Goal: Task Accomplishment & Management: Use online tool/utility

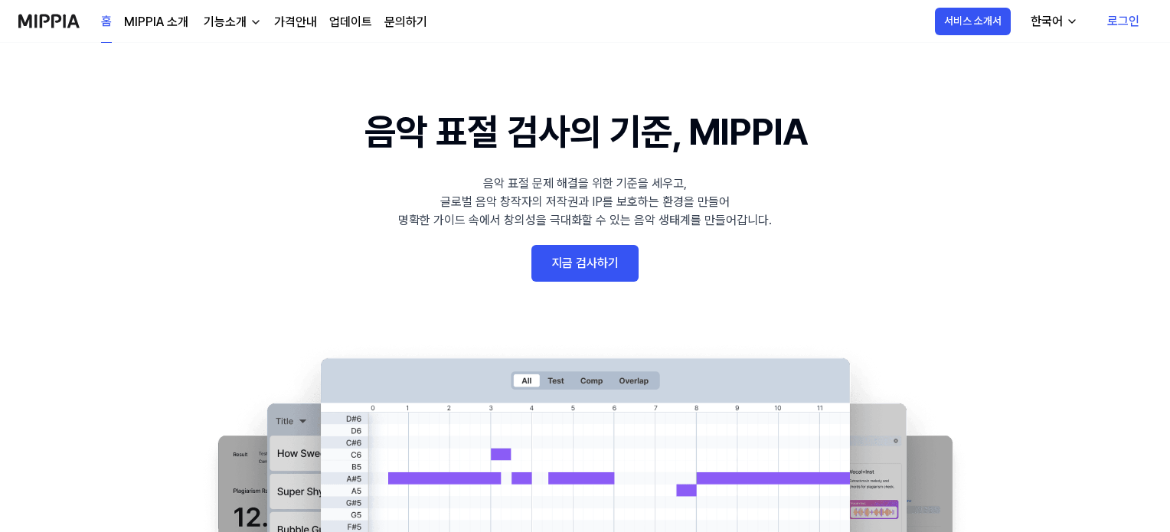
drag, startPoint x: 0, startPoint y: 0, endPoint x: 594, endPoint y: 266, distance: 651.1
click at [594, 266] on link "지금 검사하기" at bounding box center [585, 263] width 107 height 37
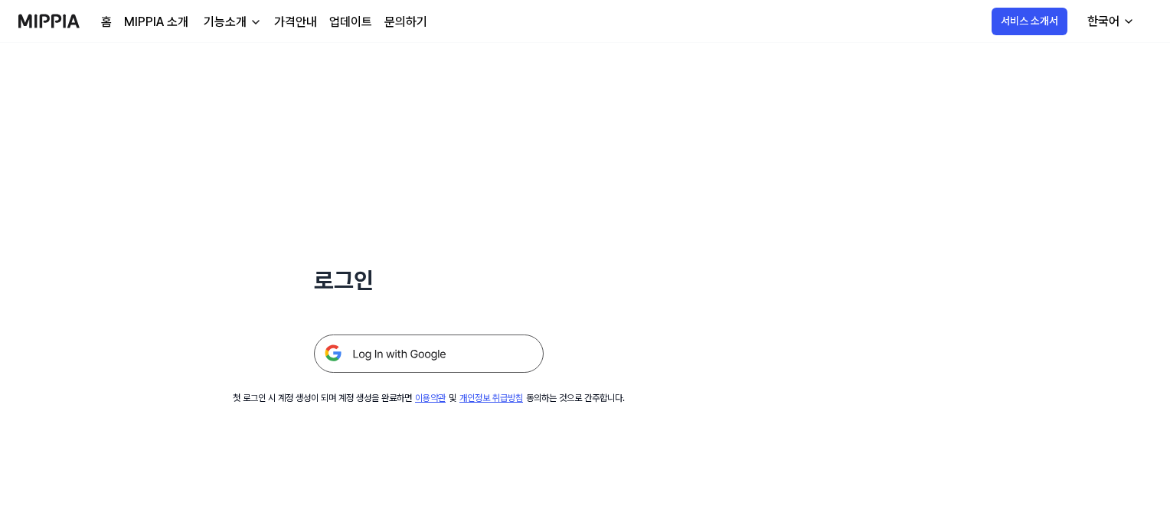
click at [354, 363] on img at bounding box center [429, 354] width 230 height 38
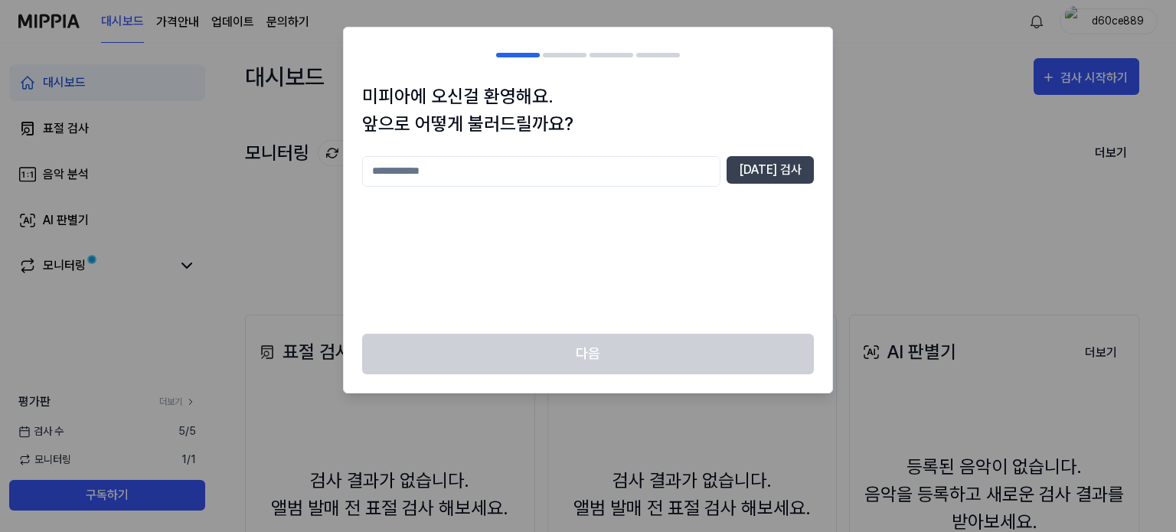
click at [607, 172] on input "text" at bounding box center [541, 171] width 358 height 31
type input "*"
type input "*******"
click at [805, 146] on div "미피아에 오신걸 환영해요. 앞으로 어떻게 불러드릴까요? ******* [DATE] 검사" at bounding box center [588, 208] width 489 height 251
click at [784, 169] on button "[DATE] 검사" at bounding box center [770, 170] width 87 height 28
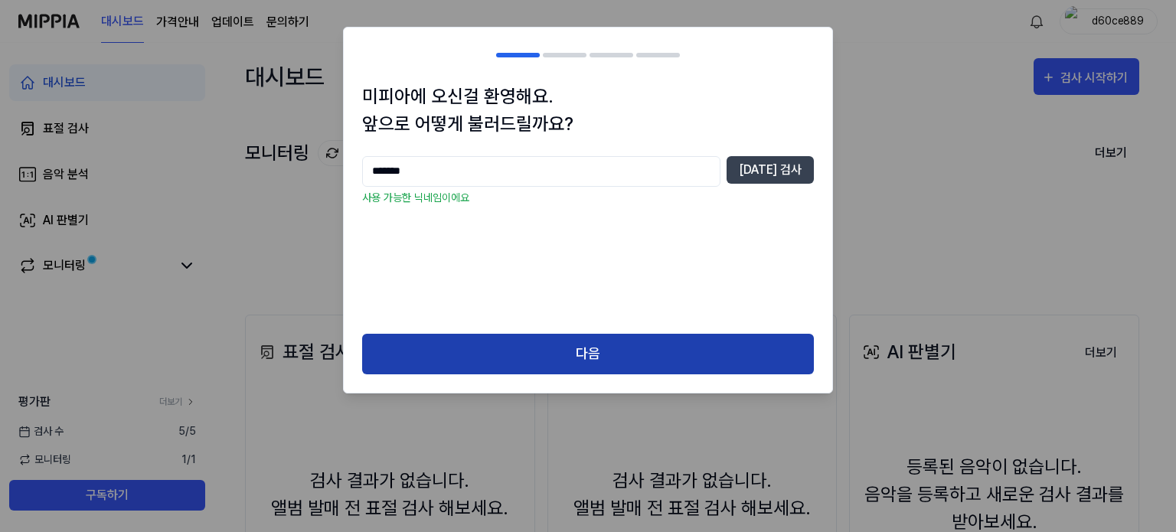
click at [666, 351] on button "다음" at bounding box center [588, 354] width 452 height 41
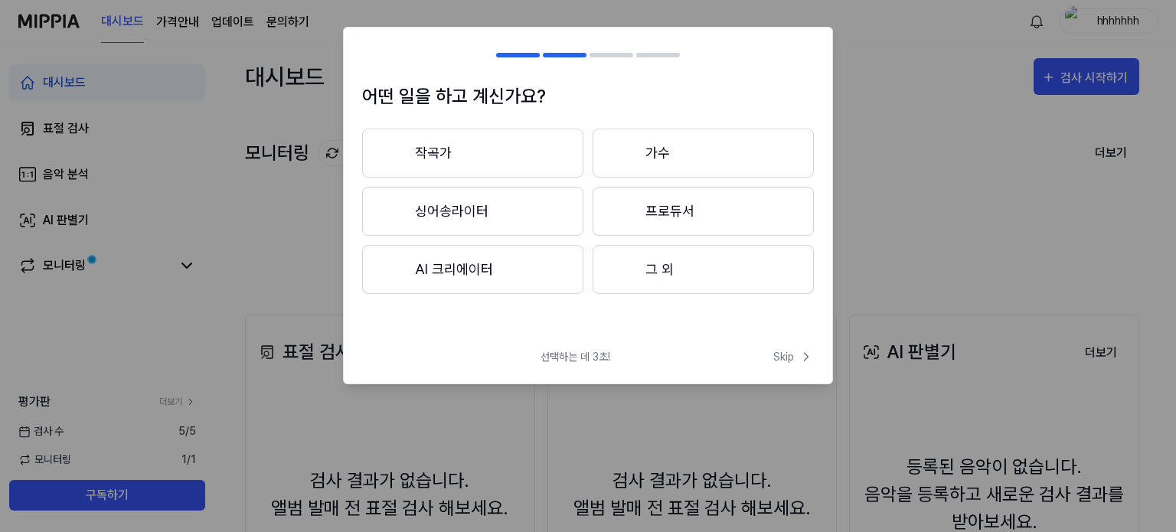
click at [551, 159] on button "작곡가" at bounding box center [472, 153] width 221 height 49
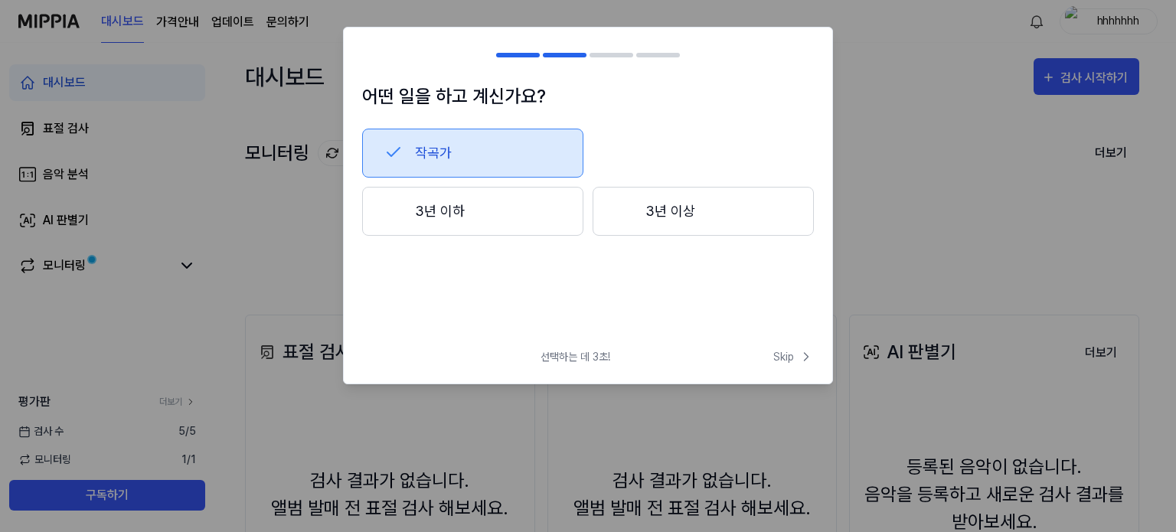
click at [545, 163] on button "작곡가" at bounding box center [472, 153] width 221 height 49
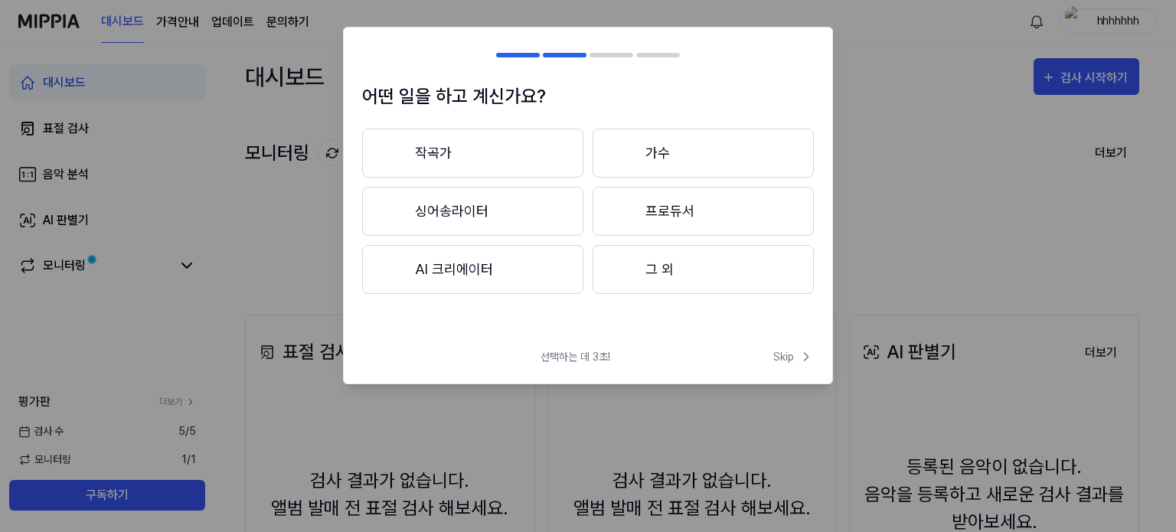
click at [538, 160] on button "작곡가" at bounding box center [472, 153] width 221 height 49
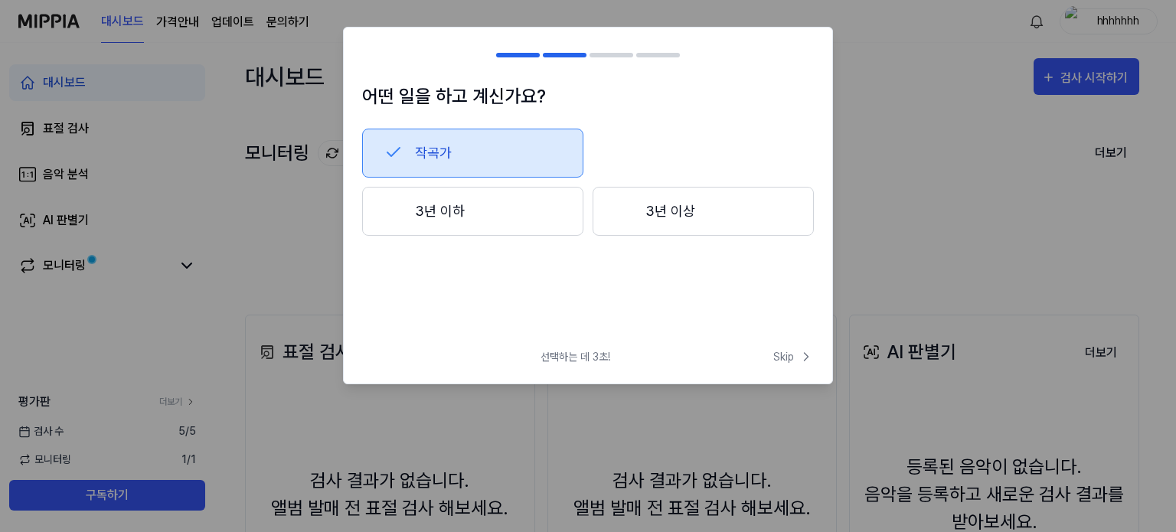
click at [527, 218] on button "3년 이하" at bounding box center [472, 211] width 221 height 49
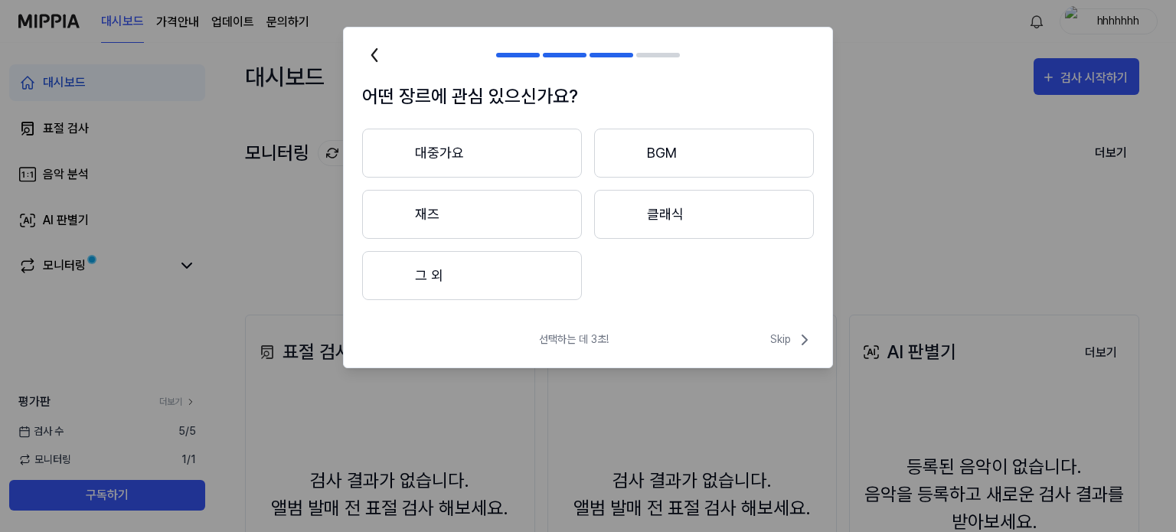
click at [544, 137] on button "대중가요" at bounding box center [472, 153] width 220 height 49
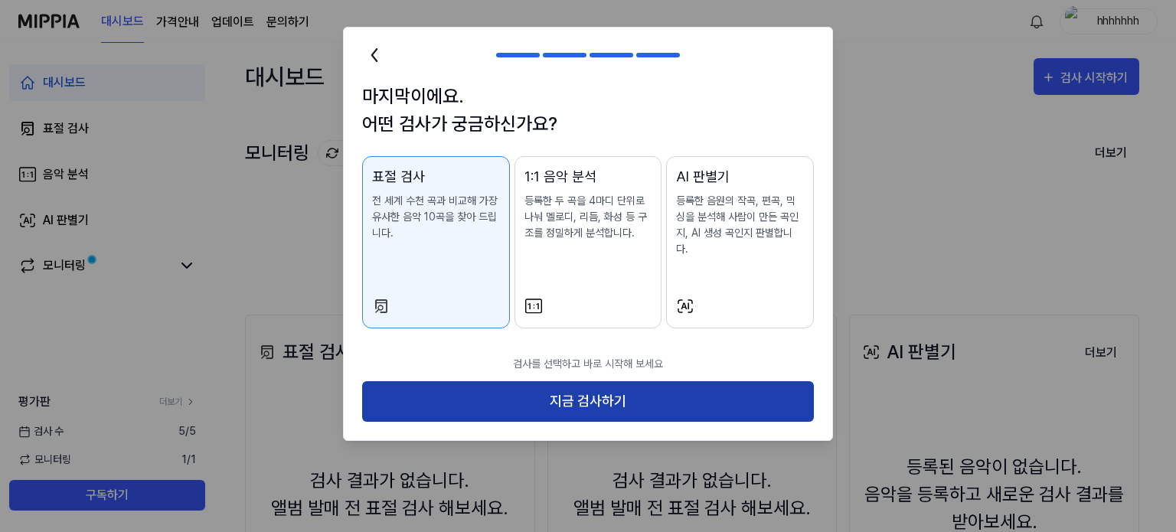
click at [600, 382] on button "지금 검사하기" at bounding box center [588, 401] width 452 height 41
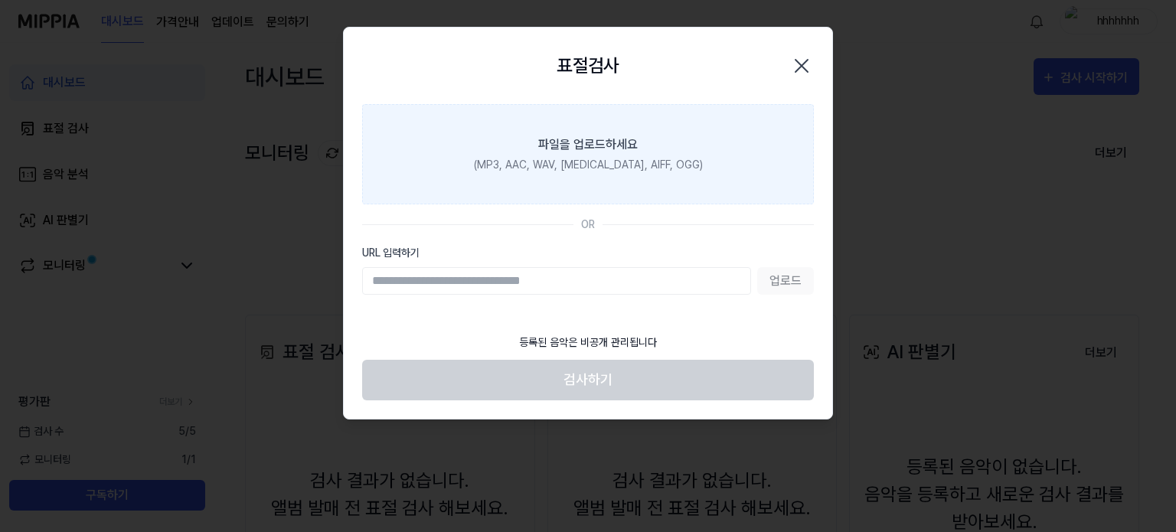
click at [607, 144] on div "파일을 업로드하세요" at bounding box center [588, 145] width 100 height 18
click at [0, 0] on input "파일을 업로드하세요 (MP3, AAC, WAV, FLAC, AIFF, OGG)" at bounding box center [0, 0] width 0 height 0
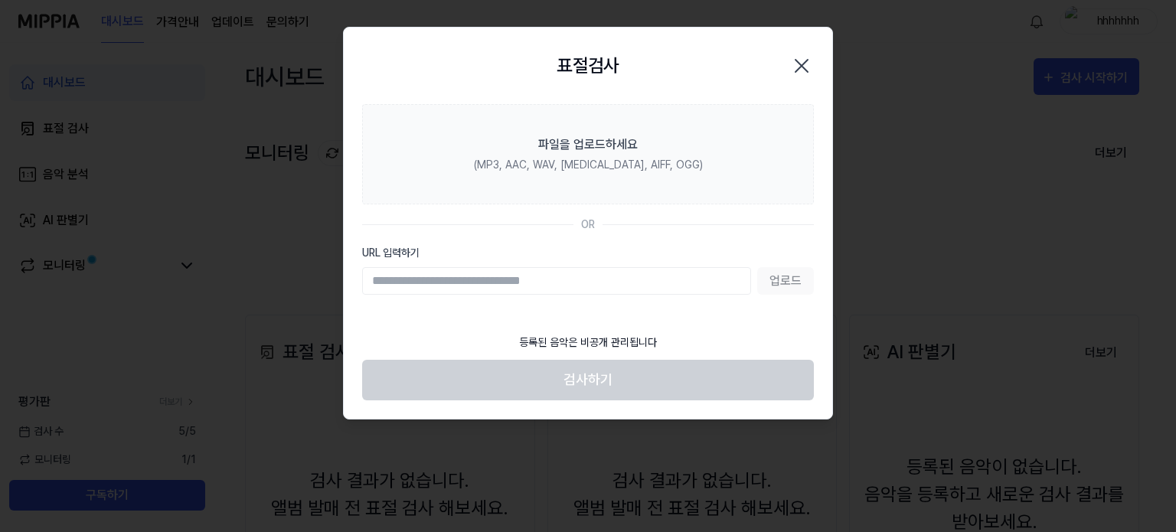
click at [807, 64] on icon "button" at bounding box center [802, 66] width 25 height 25
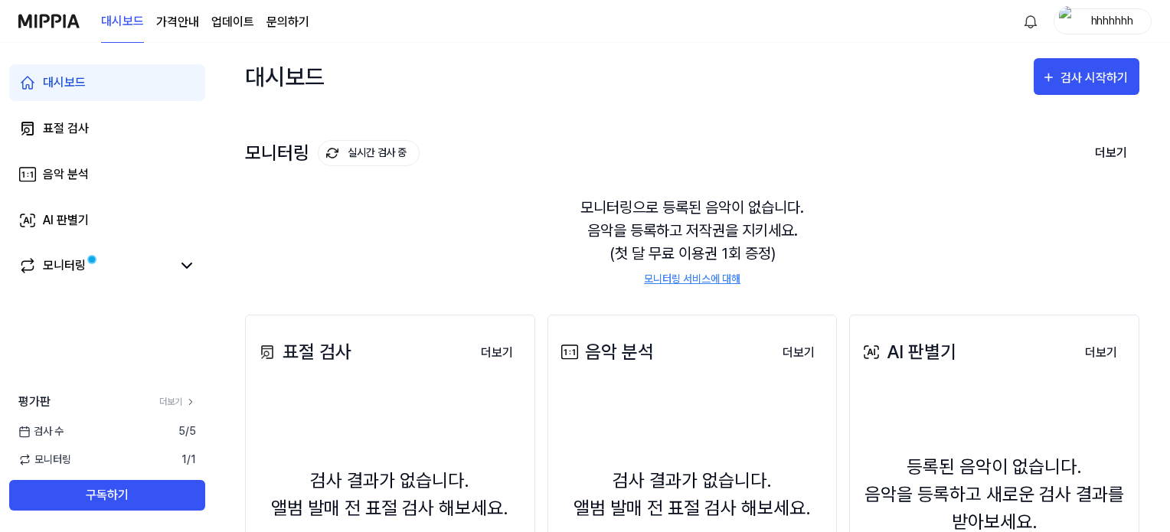
drag, startPoint x: 605, startPoint y: 242, endPoint x: 602, endPoint y: 252, distance: 10.4
drag, startPoint x: 602, startPoint y: 252, endPoint x: 537, endPoint y: 212, distance: 76.3
click at [537, 212] on div "모니터링으로 등록된 음악이 없습니다. 음악을 등록하고 저작권을 지키세요. (첫 달 무료 이용권 1회 증정) 모니터링 서비스에 대해" at bounding box center [692, 242] width 895 height 128
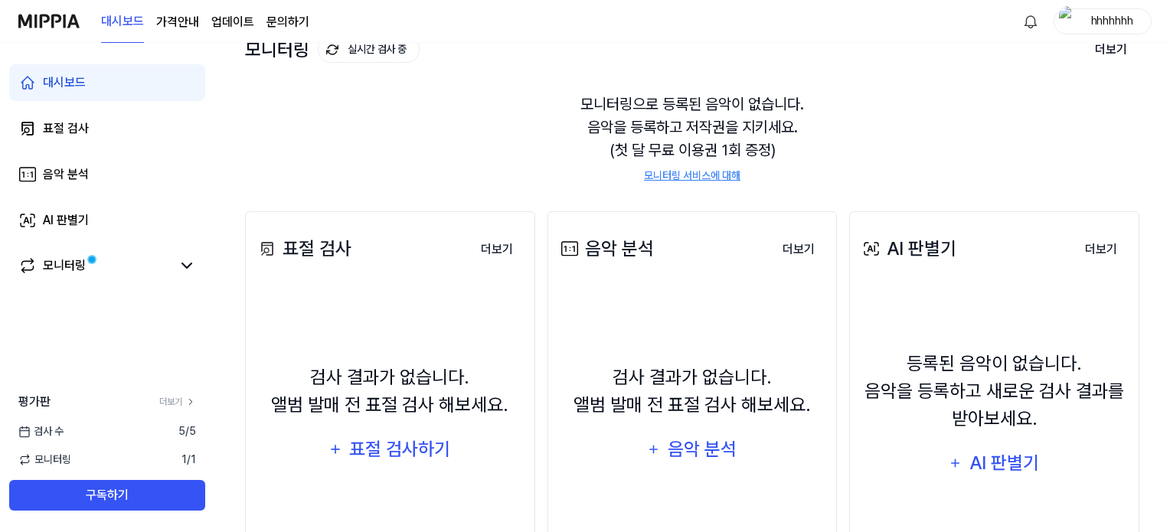
scroll to position [77, 0]
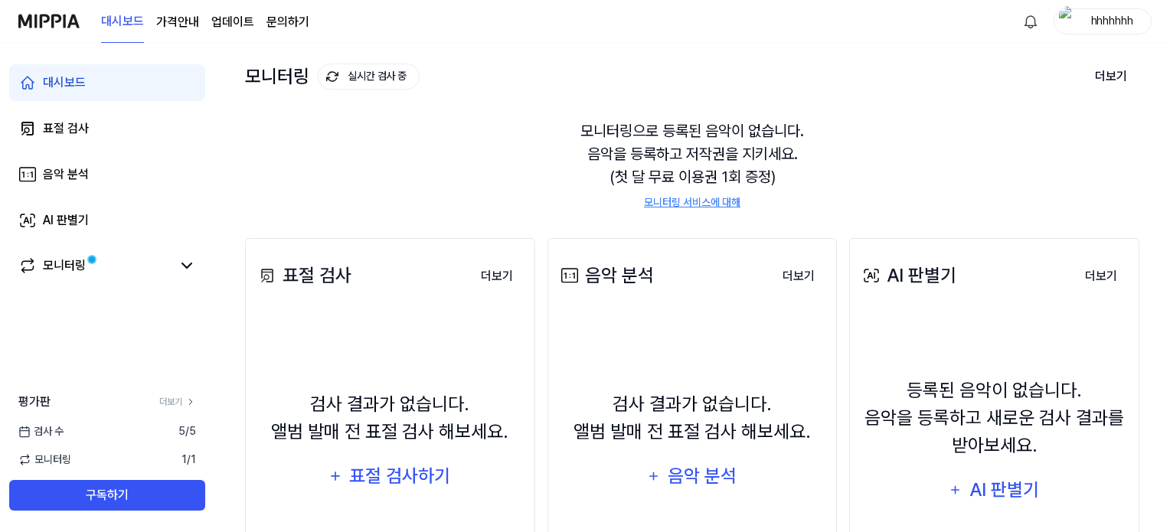
click at [536, 67] on div "모니터링 실시간 검사 중 더보기" at bounding box center [692, 76] width 895 height 25
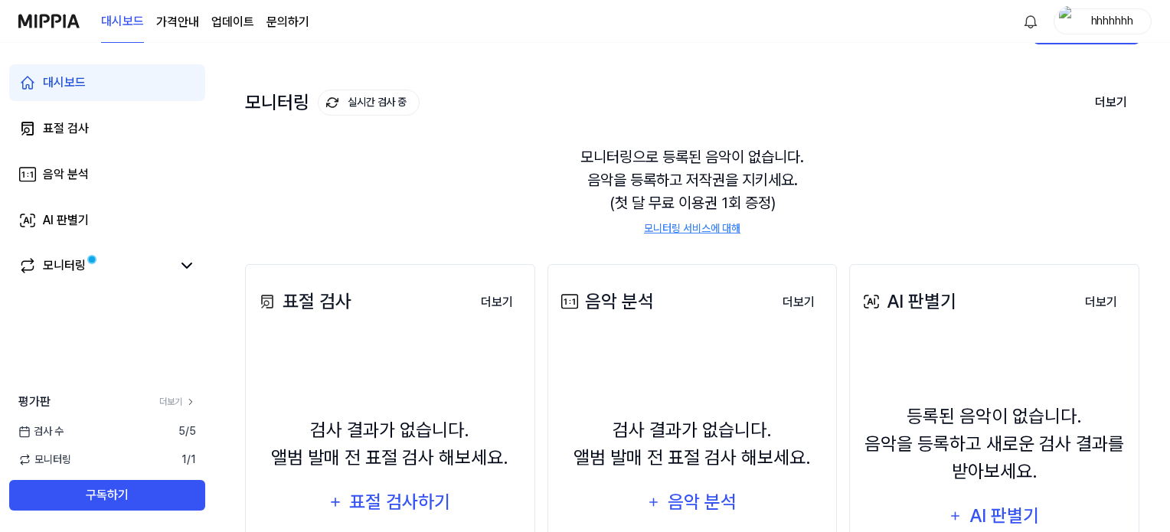
scroll to position [153, 0]
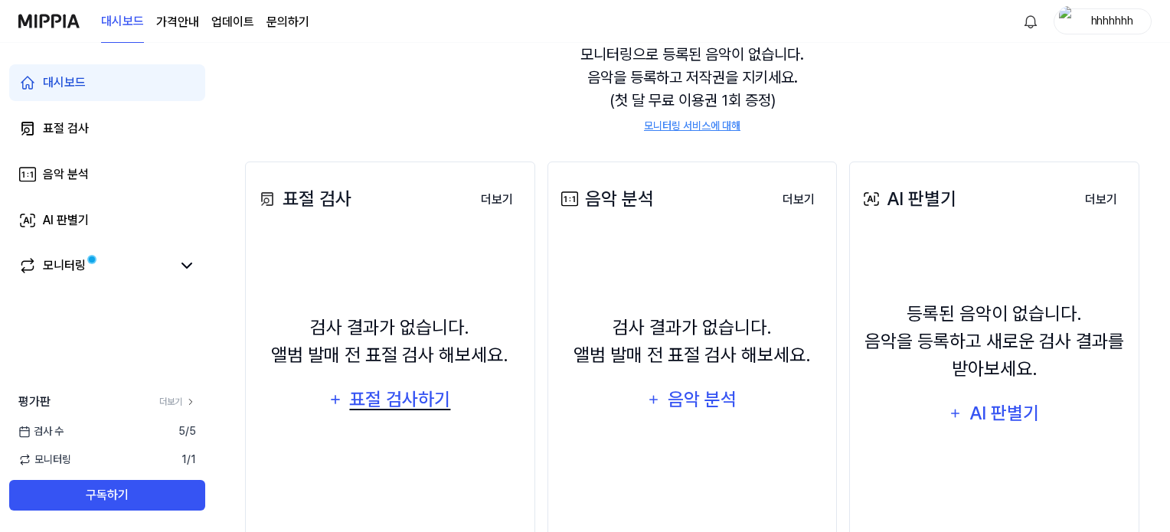
click at [424, 401] on div "표절 검사하기" at bounding box center [400, 399] width 104 height 29
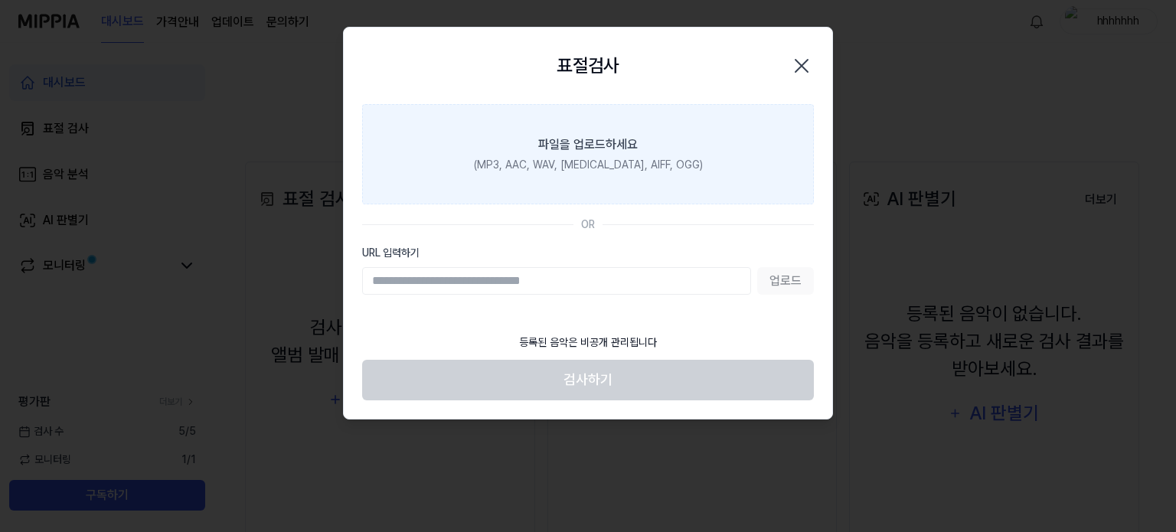
drag, startPoint x: 811, startPoint y: 64, endPoint x: 801, endPoint y: 61, distance: 10.4
click at [811, 64] on icon "button" at bounding box center [802, 66] width 25 height 25
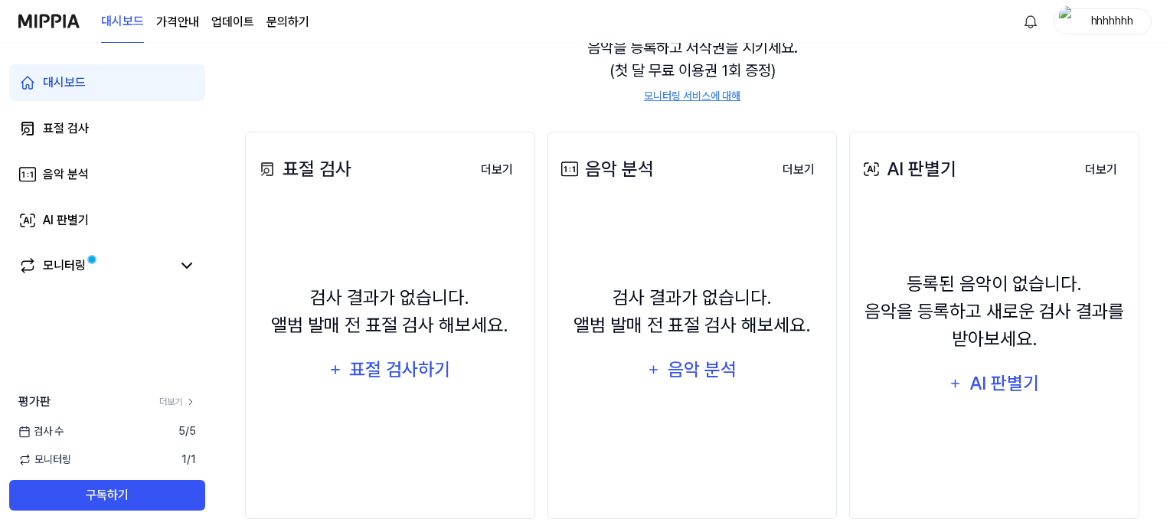
scroll to position [199, 0]
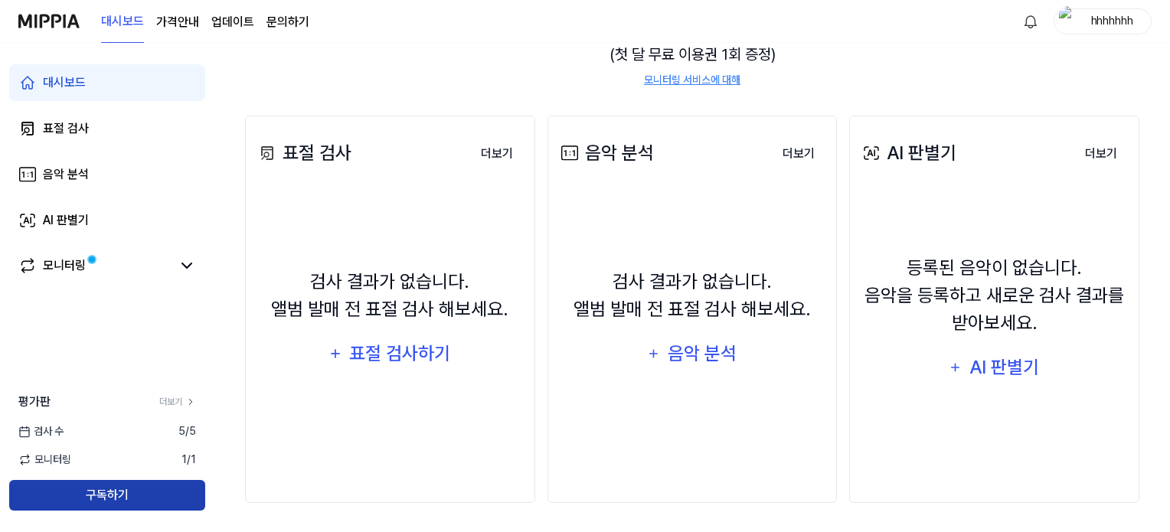
click at [187, 486] on button "구독하기" at bounding box center [107, 495] width 196 height 31
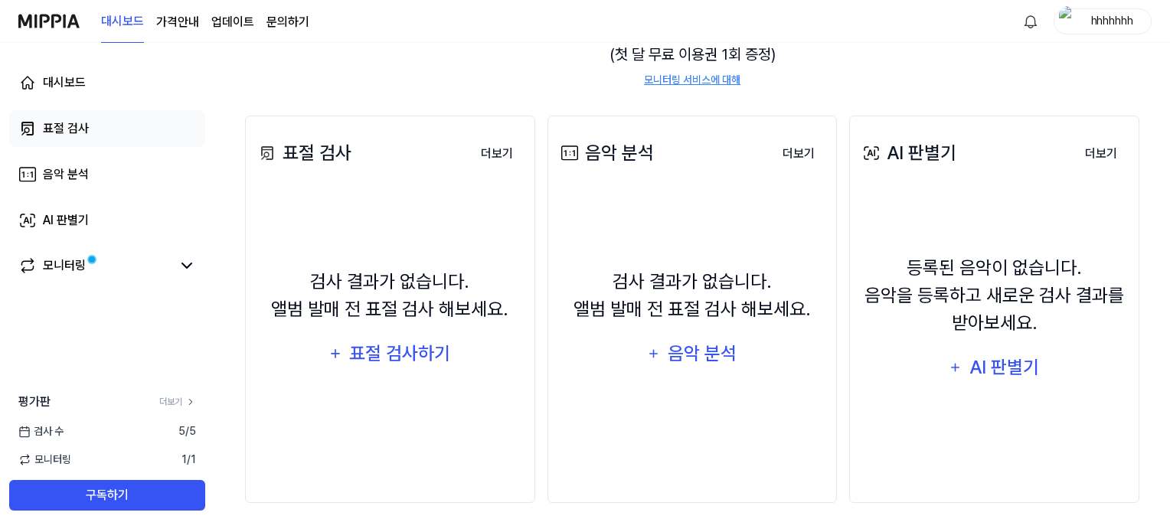
click at [71, 125] on div "표절 검사" at bounding box center [66, 128] width 46 height 18
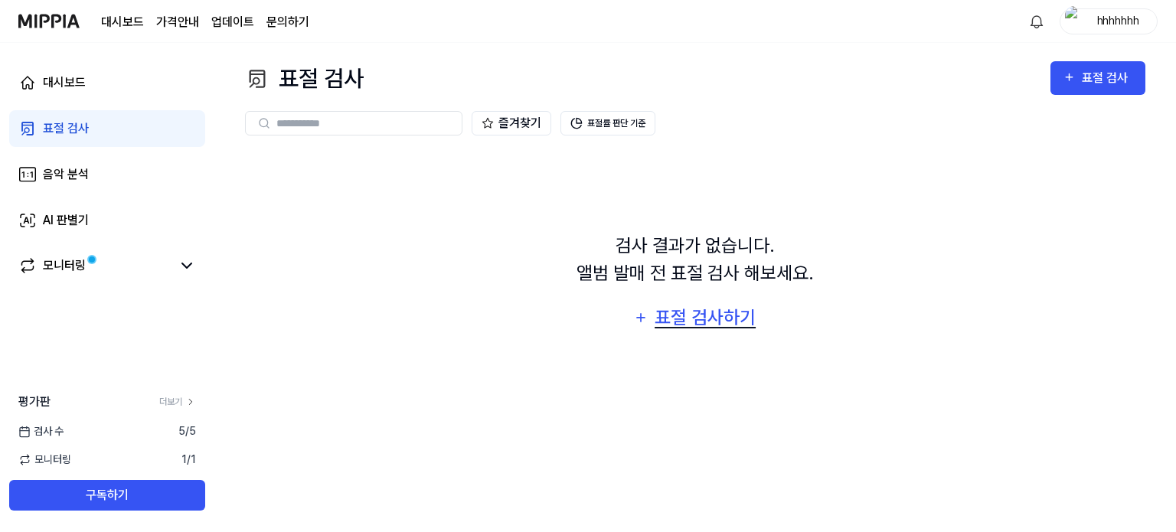
click at [645, 318] on icon "button" at bounding box center [640, 318] width 15 height 18
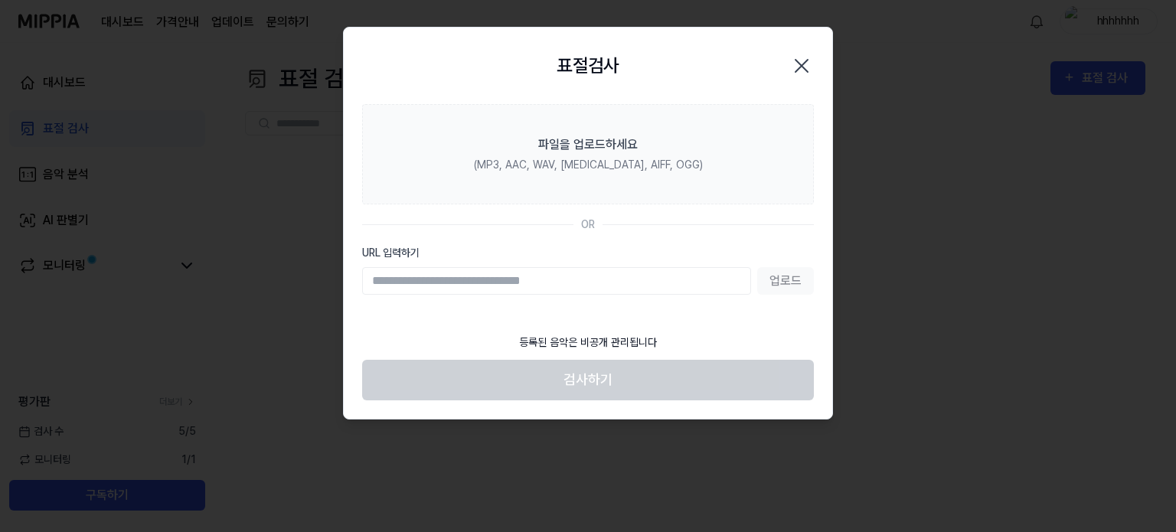
click at [667, 275] on input "URL 입력하기" at bounding box center [556, 281] width 389 height 28
click at [801, 51] on div "표절검사 닫기" at bounding box center [588, 66] width 452 height 40
click at [806, 58] on icon "button" at bounding box center [802, 66] width 25 height 25
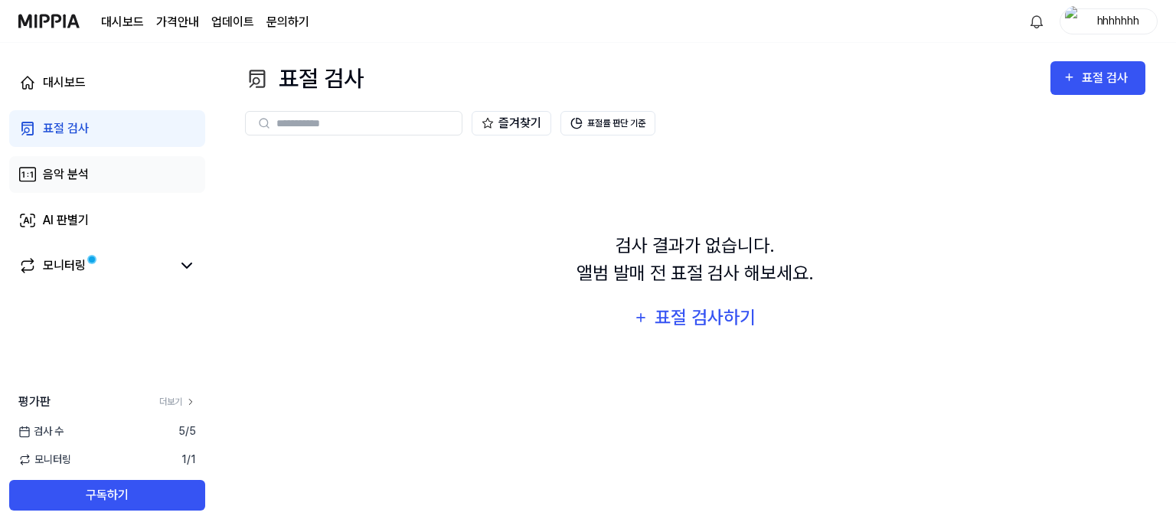
click at [85, 186] on link "음악 분석" at bounding box center [107, 174] width 196 height 37
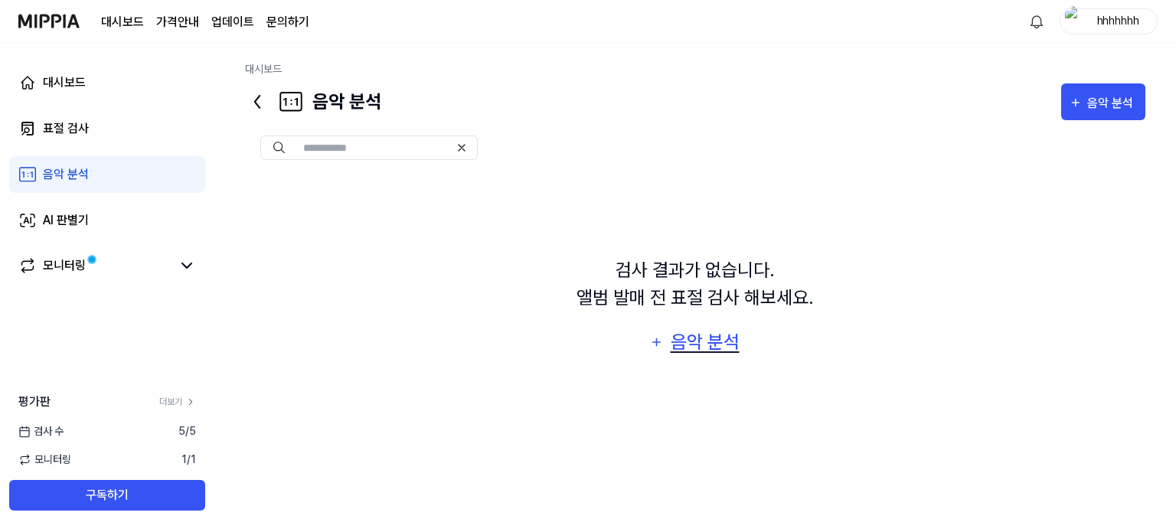
click at [669, 350] on div "음악 분석" at bounding box center [705, 342] width 73 height 29
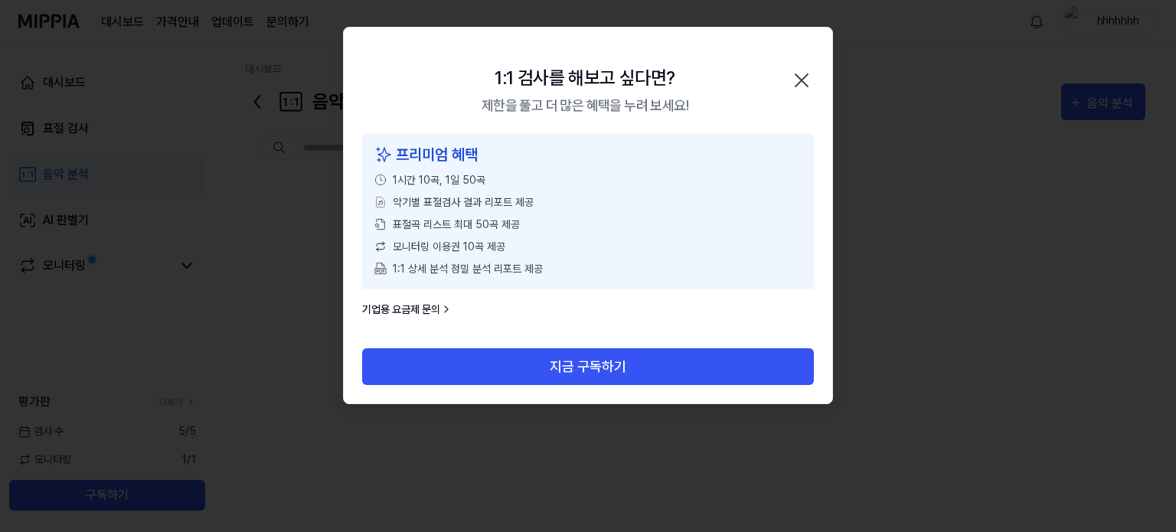
click at [802, 65] on div "1:1 검사를 해보고 싶다면? 제한을 풀고 더 많은 혜택을 누려 보세요! 닫기" at bounding box center [588, 81] width 489 height 106
click at [820, 75] on div "1:1 검사를 해보고 싶다면? 제한을 풀고 더 많은 혜택을 누려 보세요! 닫기" at bounding box center [588, 81] width 489 height 106
click at [807, 80] on icon "button" at bounding box center [802, 80] width 25 height 25
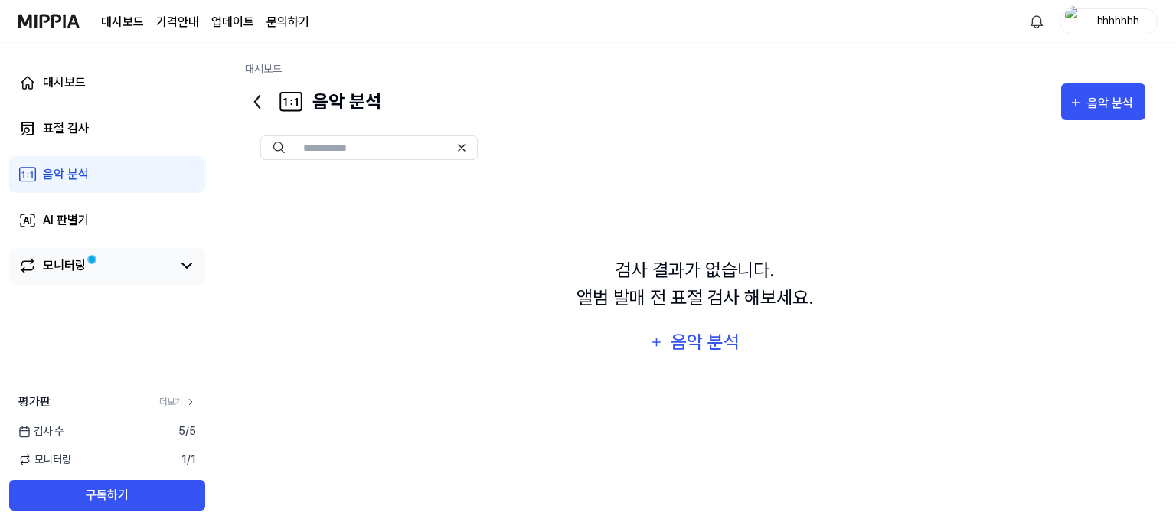
click at [49, 260] on div "모니터링" at bounding box center [64, 266] width 43 height 18
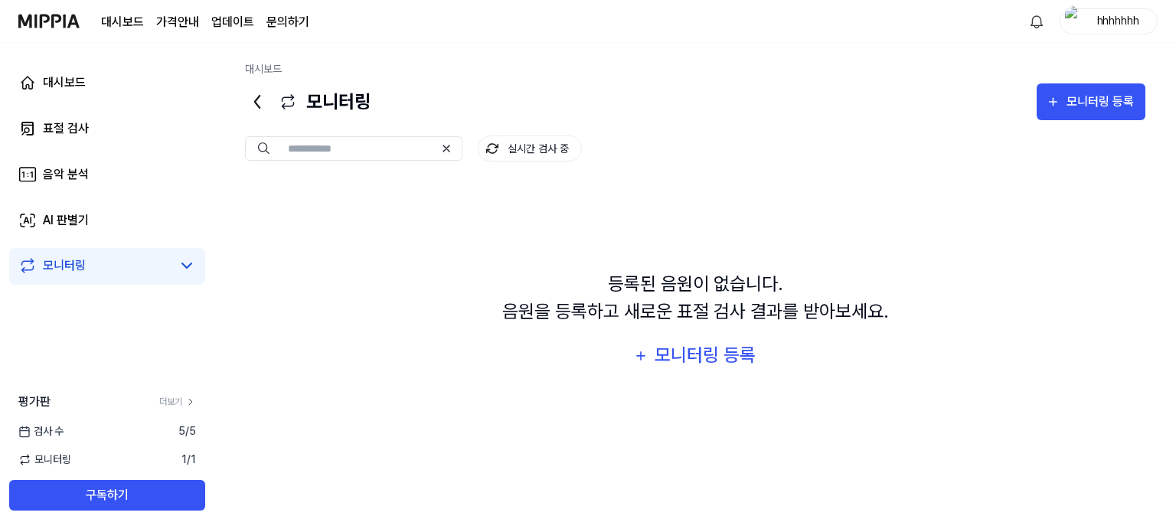
click at [197, 272] on div "모니터링" at bounding box center [107, 266] width 196 height 37
click at [190, 270] on icon at bounding box center [187, 266] width 18 height 18
click at [732, 345] on div "모니터링 등록" at bounding box center [705, 355] width 104 height 29
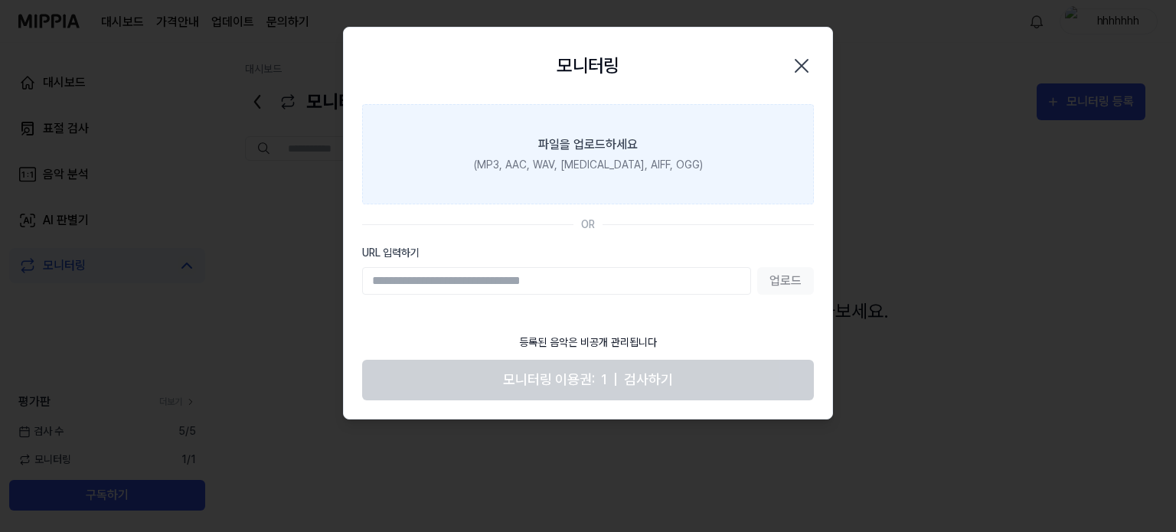
click at [613, 128] on label "파일을 업로드하세요 (MP3, AAC, WAV, FLAC, AIFF, OGG)" at bounding box center [588, 154] width 452 height 100
click at [0, 0] on input "파일을 업로드하세요 (MP3, AAC, WAV, FLAC, AIFF, OGG)" at bounding box center [0, 0] width 0 height 0
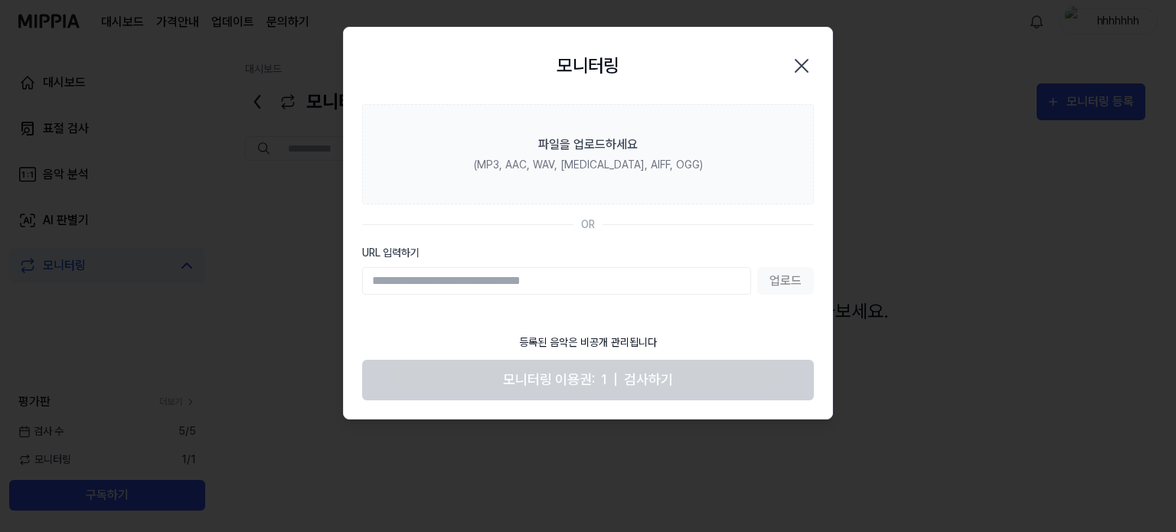
click at [797, 68] on icon "button" at bounding box center [802, 66] width 25 height 25
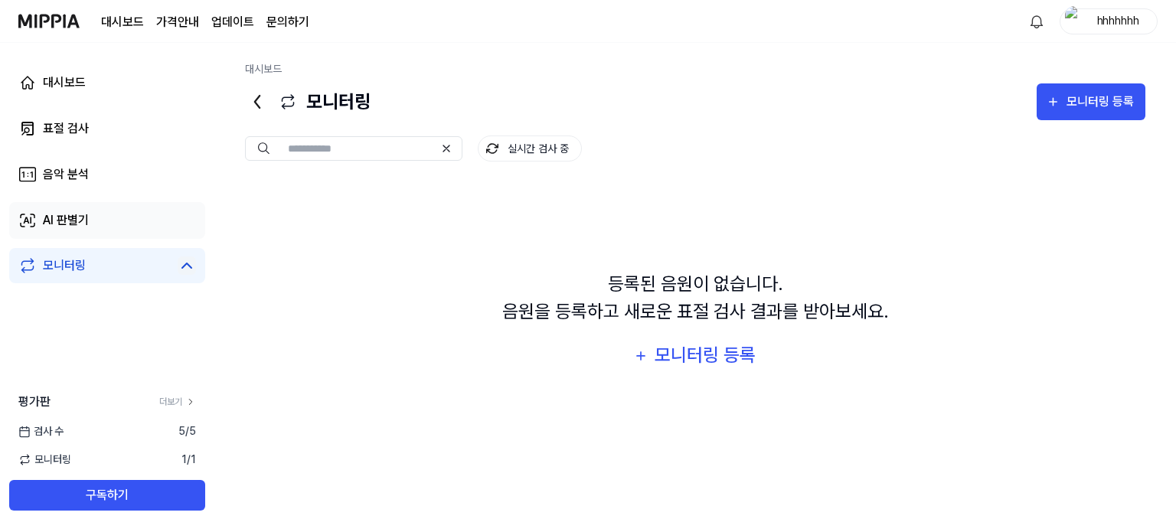
click at [90, 226] on link "AI 판별기" at bounding box center [107, 220] width 196 height 37
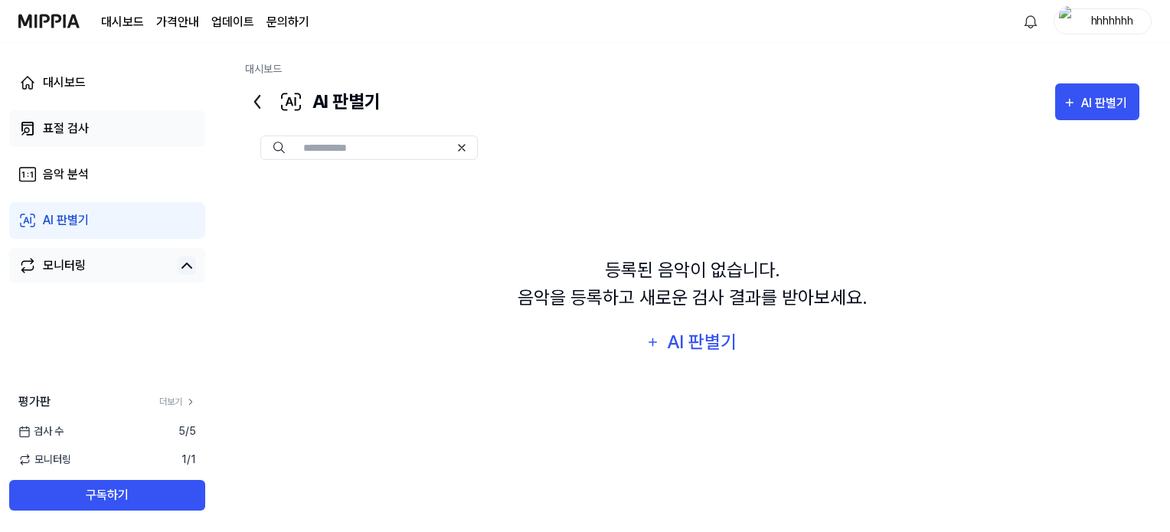
click at [73, 138] on link "표절 검사" at bounding box center [107, 128] width 196 height 37
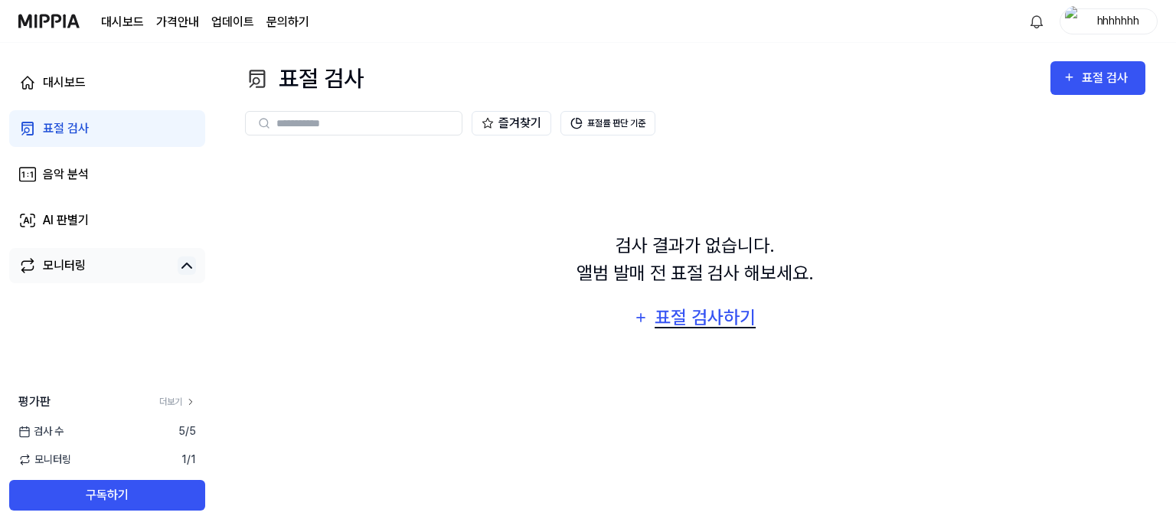
click at [674, 312] on div "표절 검사하기" at bounding box center [705, 317] width 104 height 29
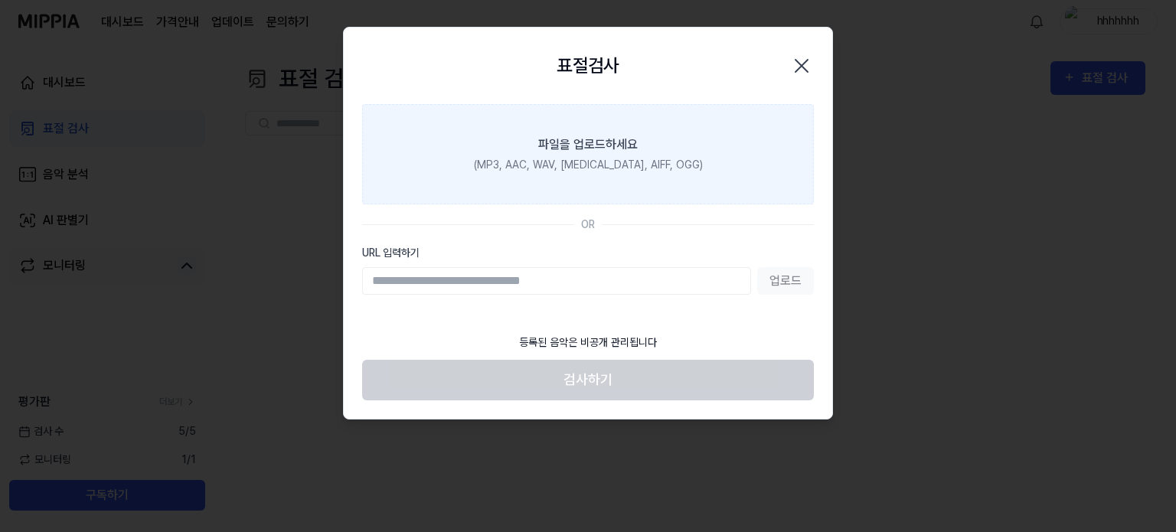
click at [635, 175] on label "파일을 업로드하세요 (MP3, AAC, WAV, FLAC, AIFF, OGG)" at bounding box center [588, 154] width 452 height 100
click at [0, 0] on input "파일을 업로드하세요 (MP3, AAC, WAV, FLAC, AIFF, OGG)" at bounding box center [0, 0] width 0 height 0
click at [565, 140] on div "파일을 업로드하세요" at bounding box center [588, 145] width 100 height 18
click at [0, 0] on input "파일을 업로드하세요 (MP3, AAC, WAV, FLAC, AIFF, OGG)" at bounding box center [0, 0] width 0 height 0
click at [636, 125] on label "파일을 업로드하세요 (MP3, AAC, WAV, FLAC, AIFF, OGG)" at bounding box center [588, 154] width 452 height 100
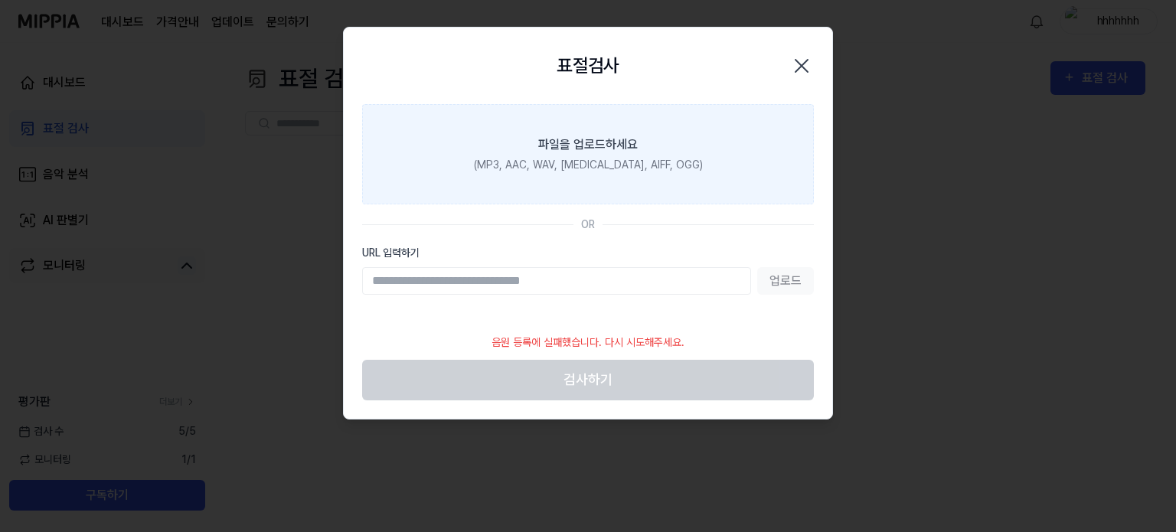
click at [0, 0] on input "파일을 업로드하세요 (MP3, AAC, WAV, FLAC, AIFF, OGG)" at bounding box center [0, 0] width 0 height 0
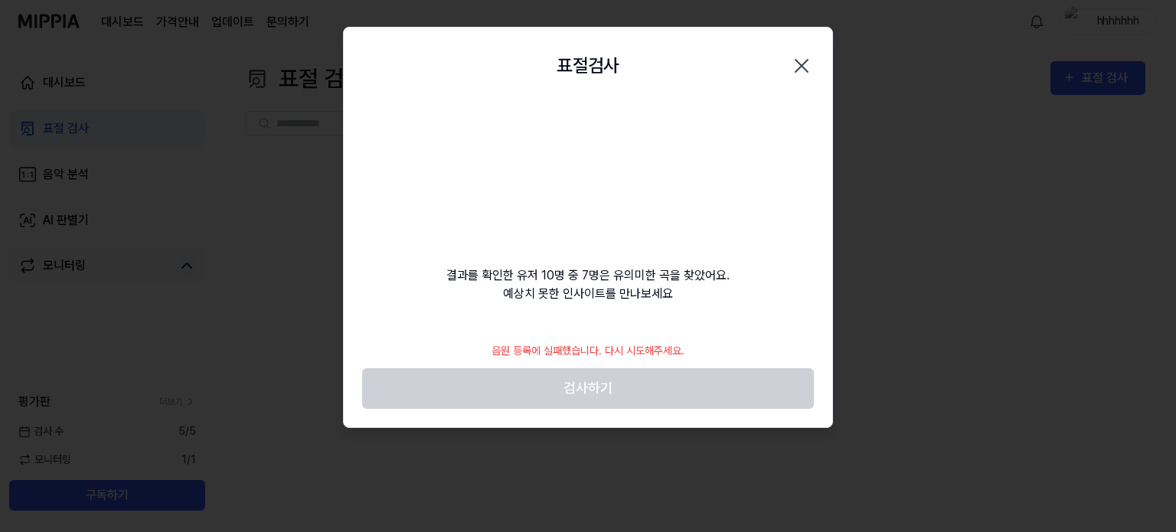
click at [802, 65] on icon "button" at bounding box center [802, 66] width 12 height 12
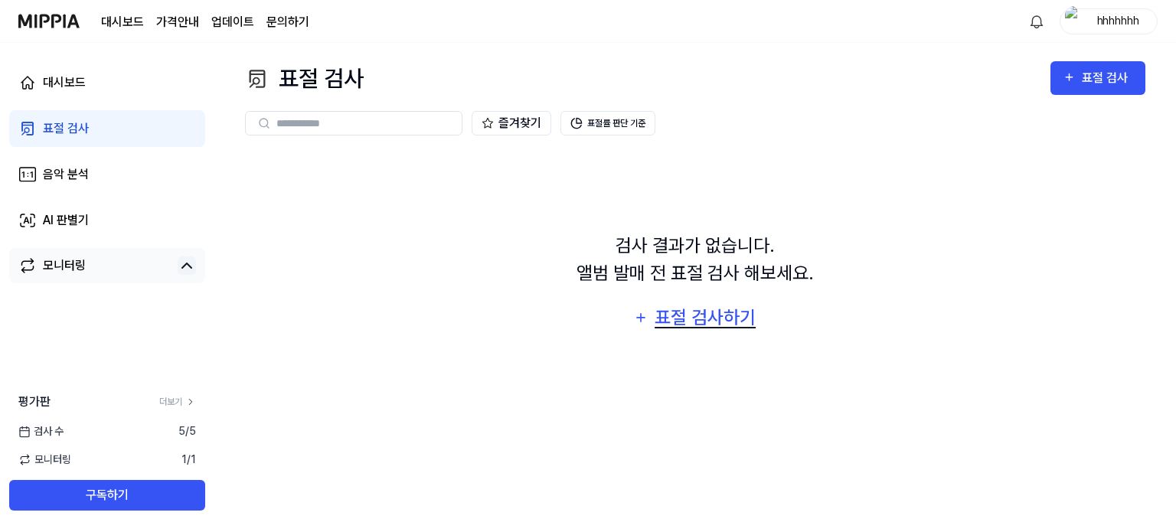
click at [705, 324] on div "표절 검사하기" at bounding box center [705, 317] width 104 height 29
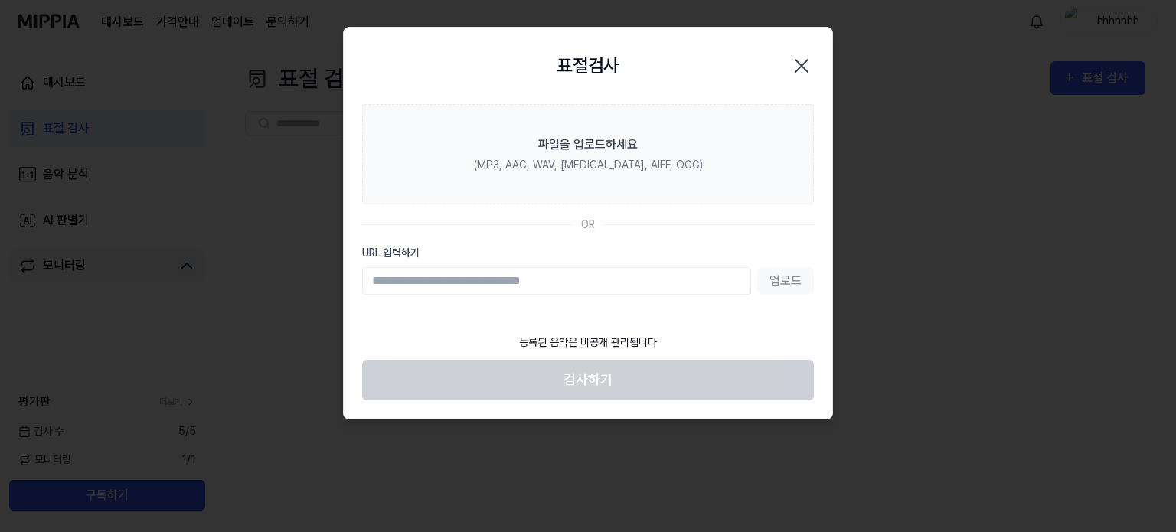
click at [806, 54] on icon "button" at bounding box center [802, 66] width 25 height 25
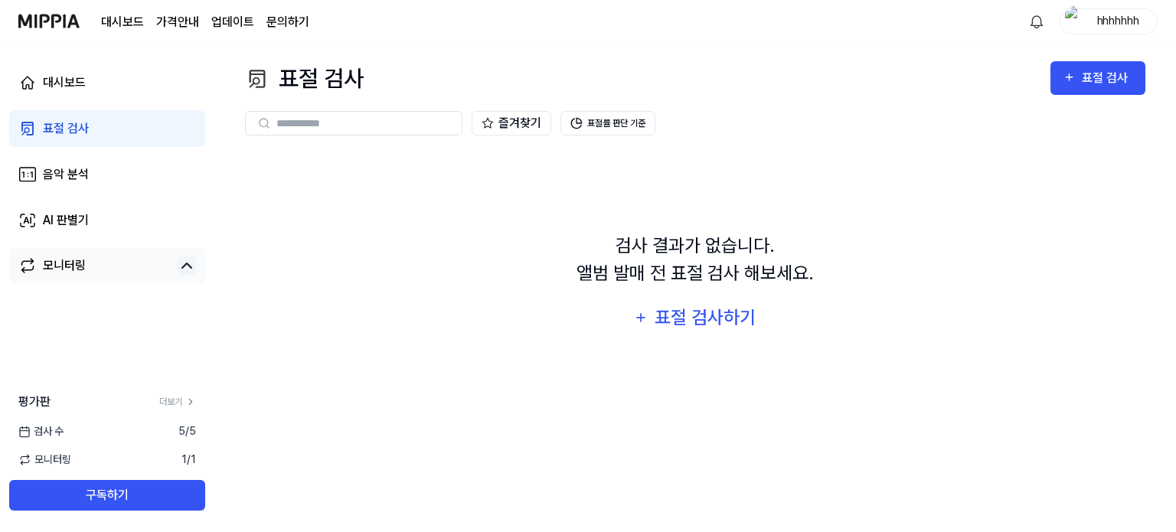
click at [54, 26] on img at bounding box center [48, 21] width 61 height 42
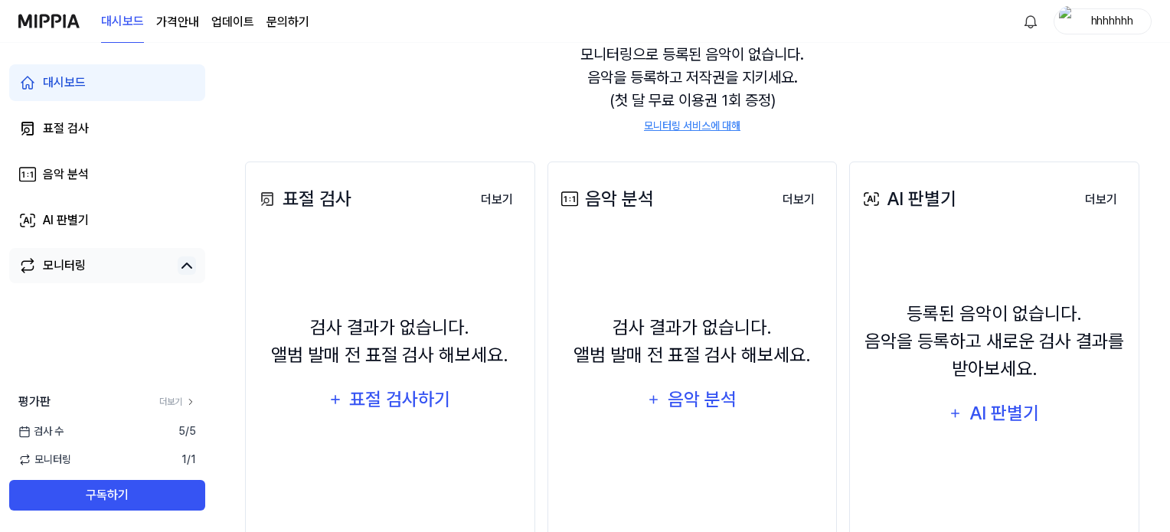
scroll to position [77, 0]
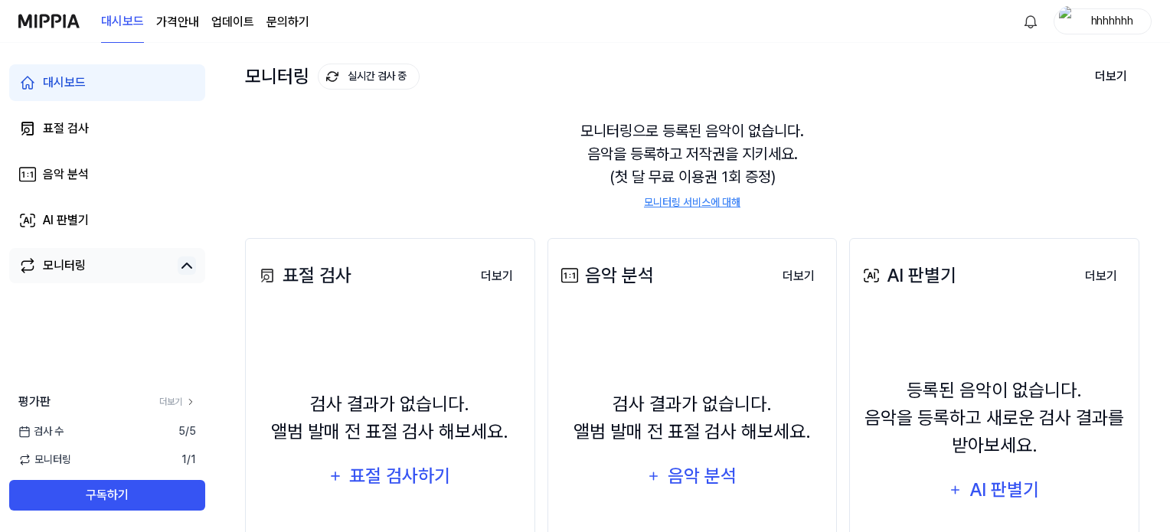
click at [677, 203] on link "모니터링 서비스에 대해" at bounding box center [692, 203] width 97 height 16
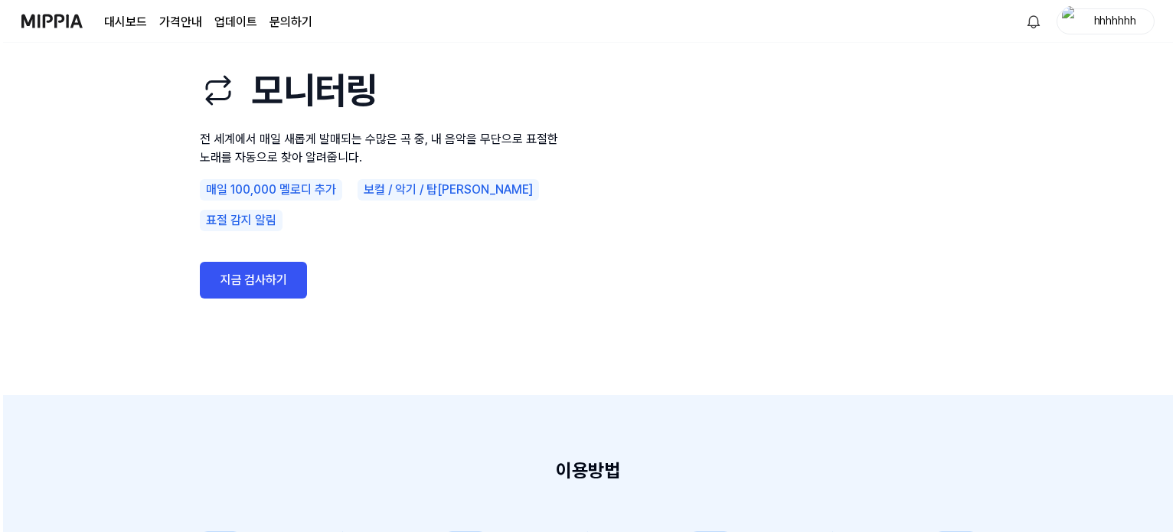
scroll to position [0, 0]
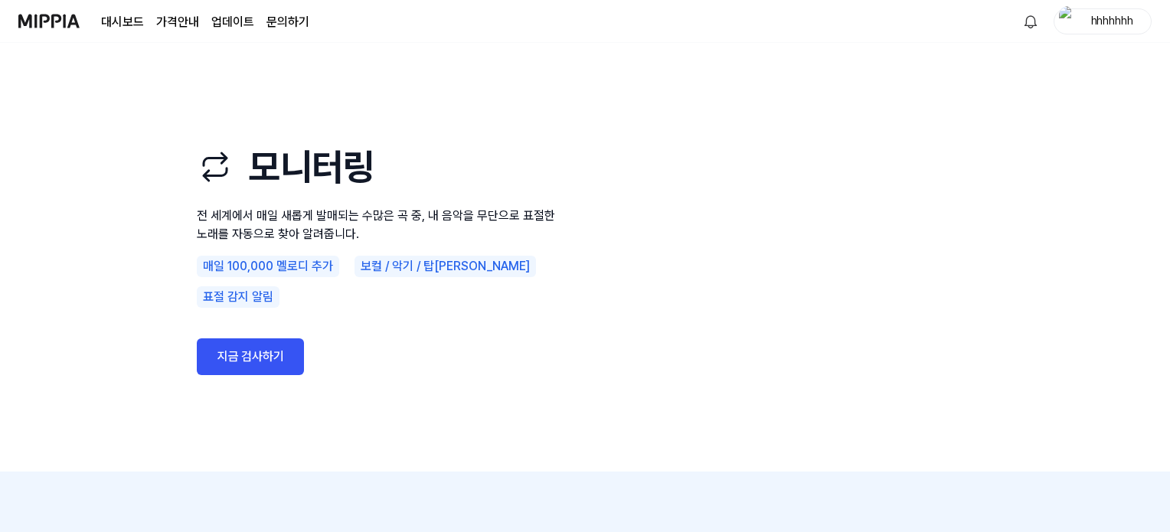
click at [267, 350] on link "지금 검사하기" at bounding box center [250, 357] width 107 height 37
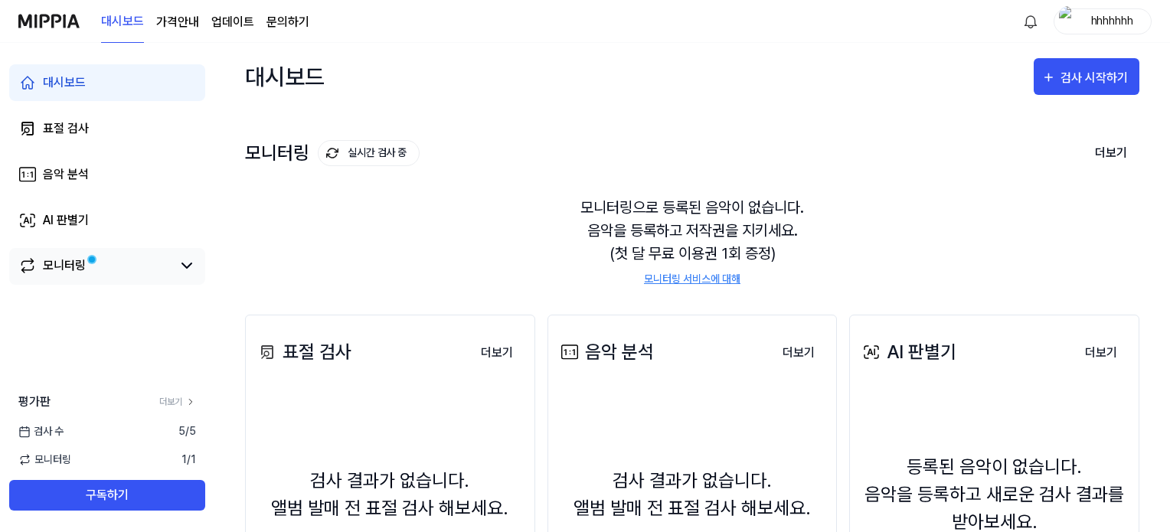
click at [101, 252] on div "모니터링" at bounding box center [107, 266] width 196 height 37
click at [101, 263] on link "모니터링" at bounding box center [94, 266] width 153 height 18
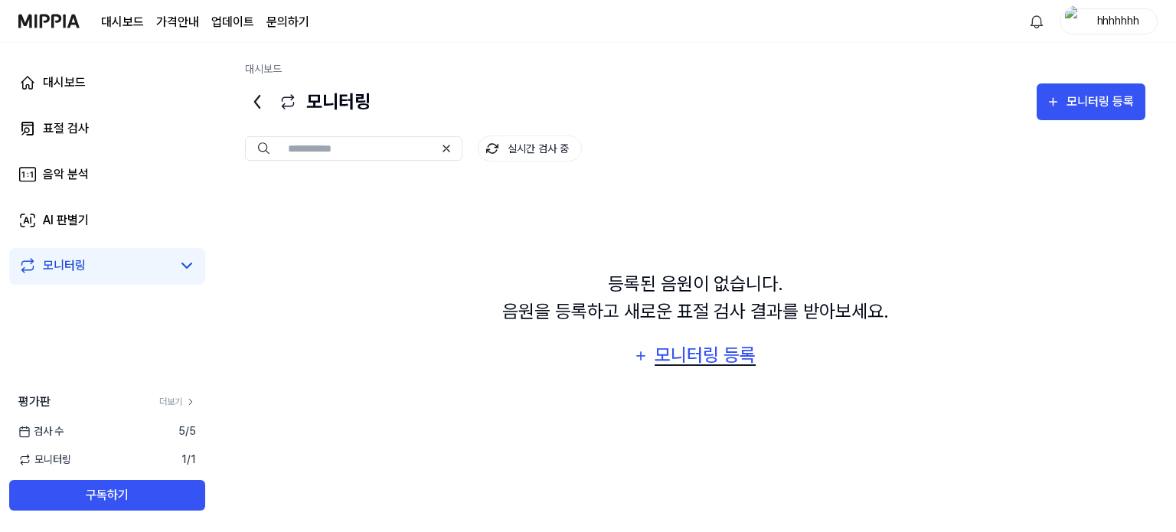
click at [680, 348] on div "모니터링 등록" at bounding box center [705, 355] width 104 height 29
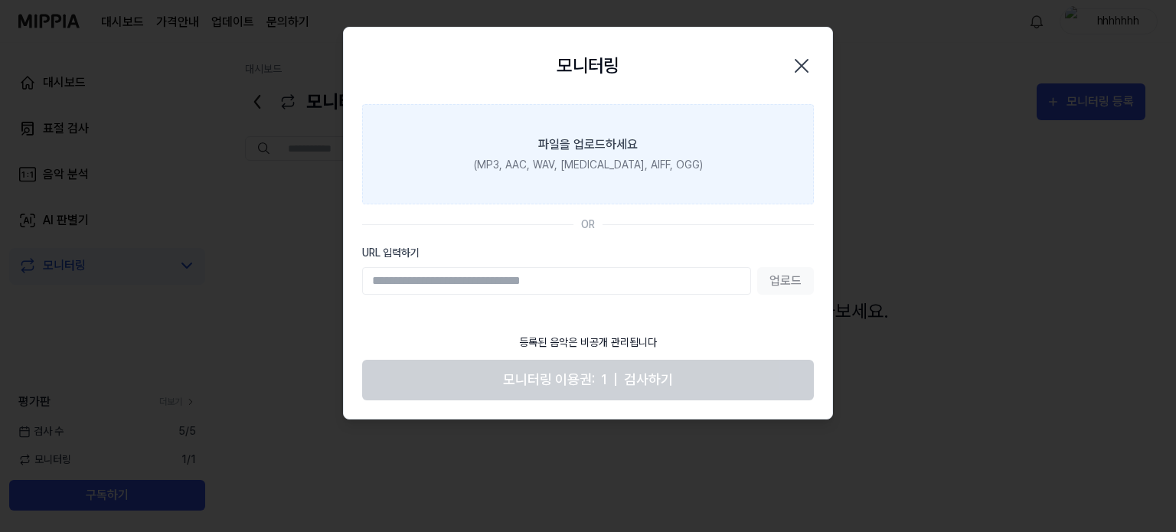
click at [531, 133] on label "파일을 업로드하세요 (MP3, AAC, WAV, FLAC, AIFF, OGG)" at bounding box center [588, 154] width 452 height 100
click at [0, 0] on input "파일을 업로드하세요 (MP3, AAC, WAV, FLAC, AIFF, OGG)" at bounding box center [0, 0] width 0 height 0
click at [719, 146] on label "파일을 업로드하세요 (MP3, AAC, WAV, FLAC, AIFF, OGG)" at bounding box center [588, 154] width 452 height 100
click at [0, 0] on input "파일을 업로드하세요 (MP3, AAC, WAV, FLAC, AIFF, OGG)" at bounding box center [0, 0] width 0 height 0
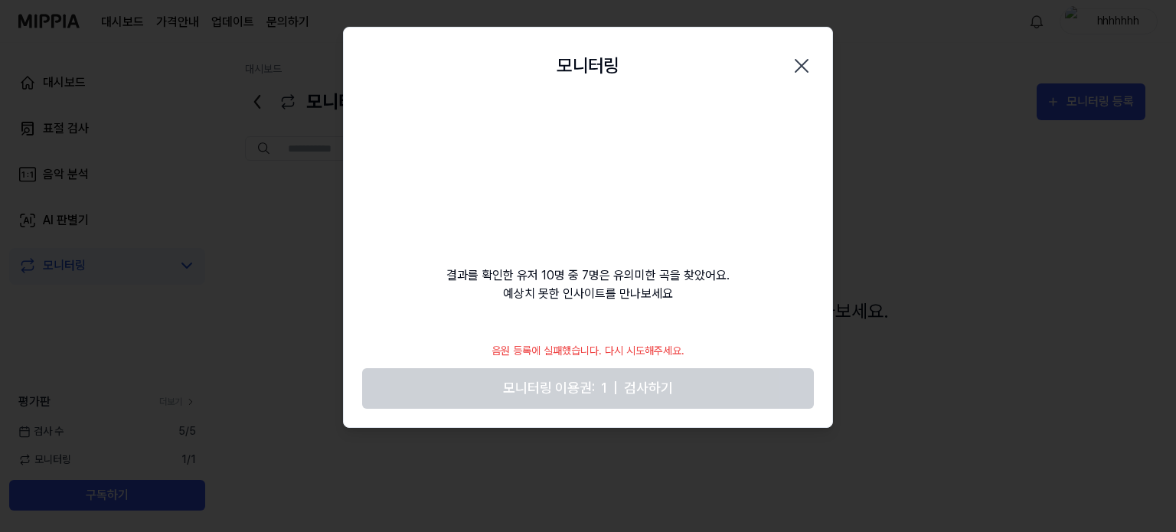
click at [803, 62] on icon "button" at bounding box center [802, 66] width 25 height 25
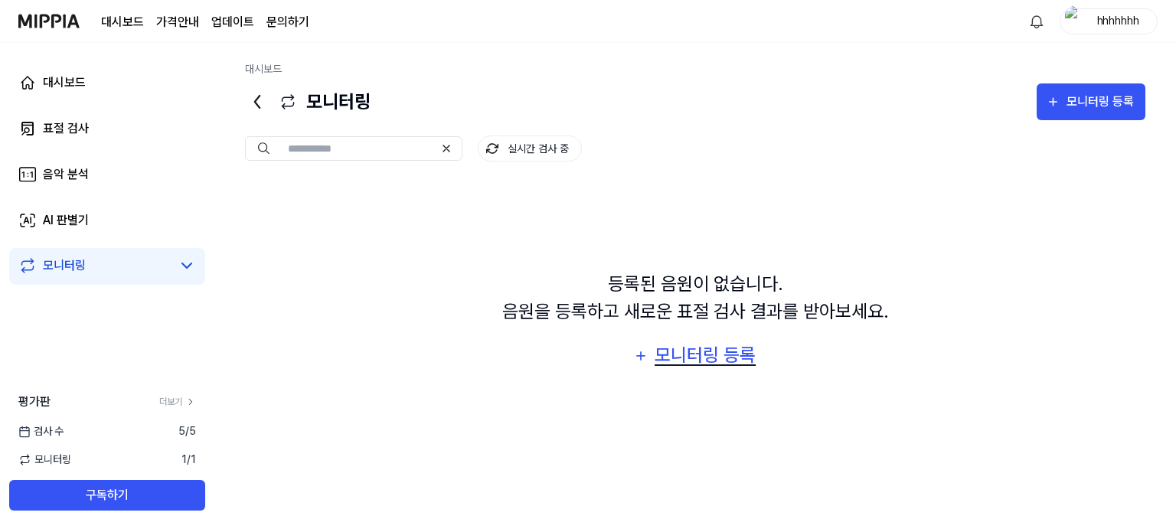
click at [725, 348] on div "모니터링 등록" at bounding box center [705, 355] width 104 height 29
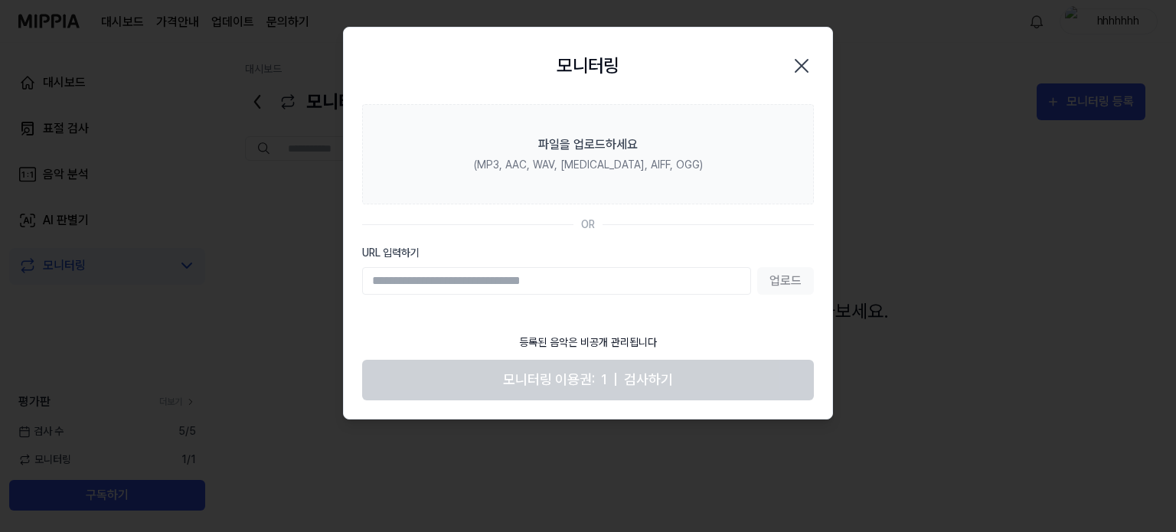
click at [807, 63] on icon "button" at bounding box center [802, 66] width 25 height 25
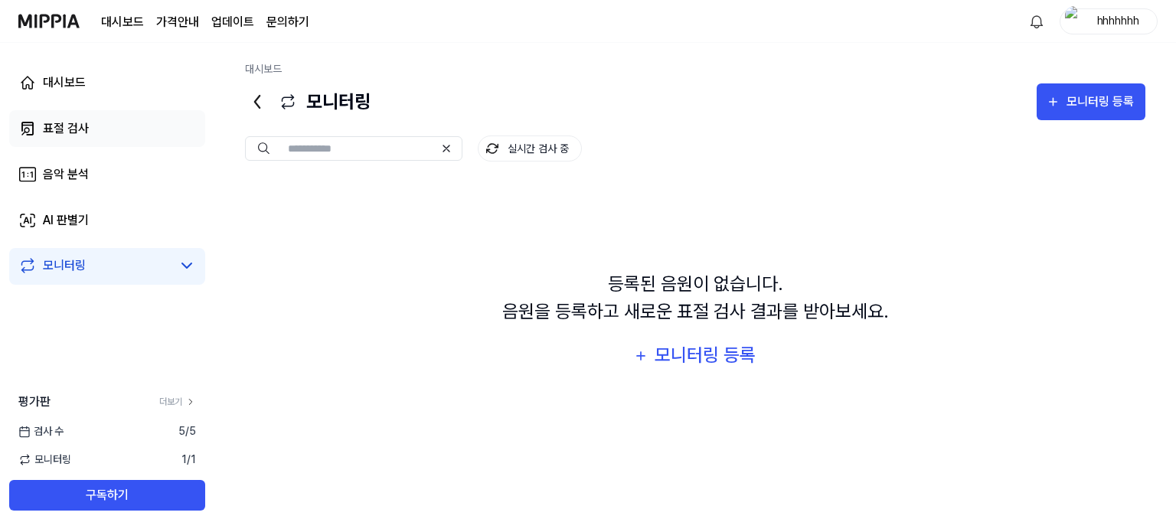
click at [91, 130] on link "표절 검사" at bounding box center [107, 128] width 196 height 37
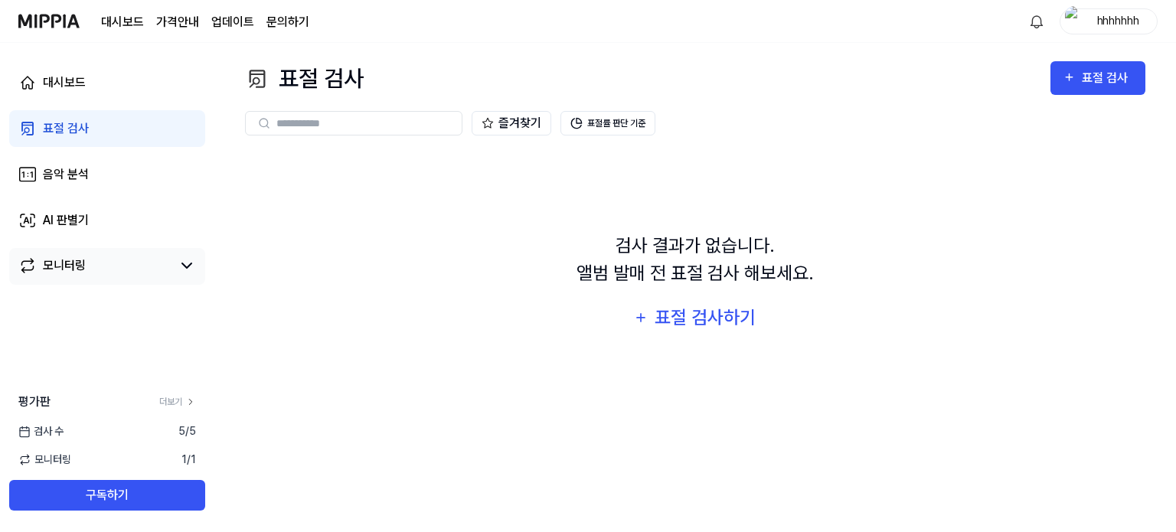
click at [106, 249] on div "모니터링" at bounding box center [107, 266] width 196 height 37
click at [767, 318] on div "검사 결과가 없습니다. 앨범 발매 전 표절 검사 해보세요. 표절 검사하기" at bounding box center [695, 284] width 901 height 267
click at [678, 313] on div "표절 검사하기" at bounding box center [705, 317] width 104 height 29
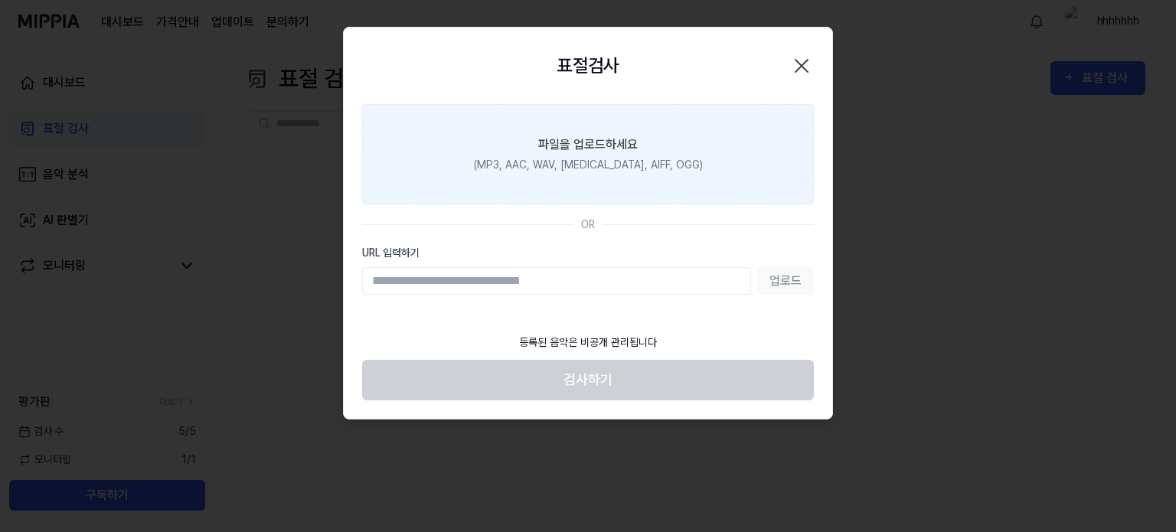
click at [625, 183] on label "파일을 업로드하세요 (MP3, AAC, WAV, FLAC, AIFF, OGG)" at bounding box center [588, 154] width 452 height 100
click at [0, 0] on input "파일을 업로드하세요 (MP3, AAC, WAV, FLAC, AIFF, OGG)" at bounding box center [0, 0] width 0 height 0
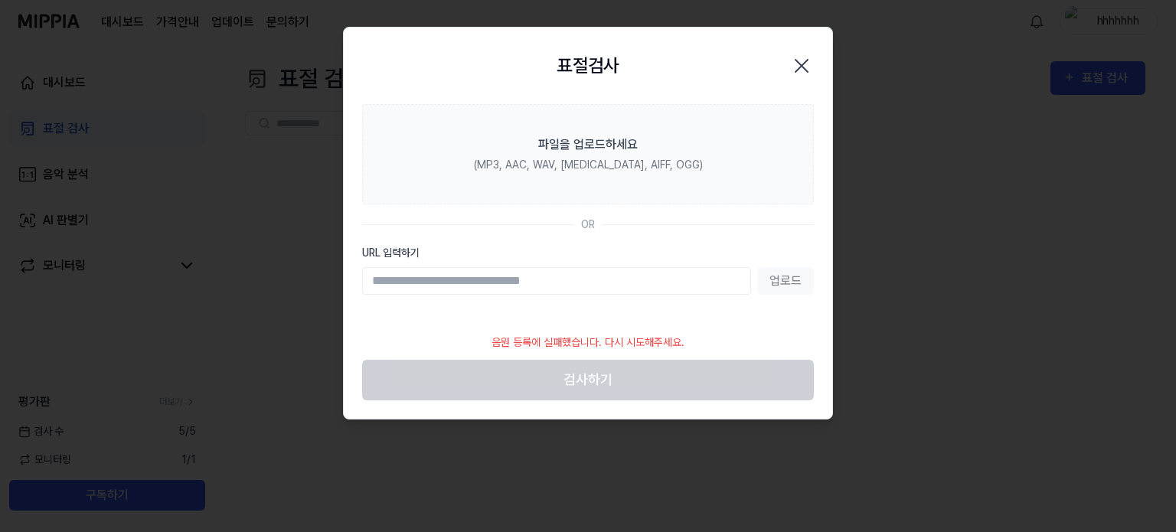
click at [706, 283] on input "URL 입력하기" at bounding box center [556, 281] width 389 height 28
click at [797, 52] on div "표절검사 닫기" at bounding box center [588, 66] width 452 height 40
click at [810, 61] on icon "button" at bounding box center [802, 66] width 25 height 25
